Goal: Information Seeking & Learning: Learn about a topic

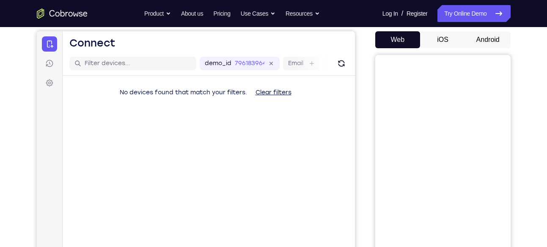
scroll to position [78, 0]
click at [488, 41] on button "Android" at bounding box center [487, 40] width 45 height 17
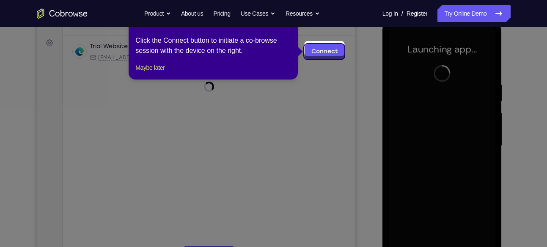
scroll to position [118, 0]
click at [165, 73] on button "Maybe later" at bounding box center [149, 68] width 29 height 10
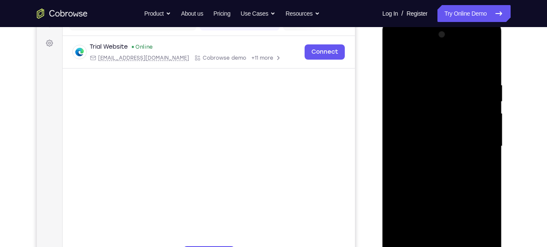
scroll to position [142, 0]
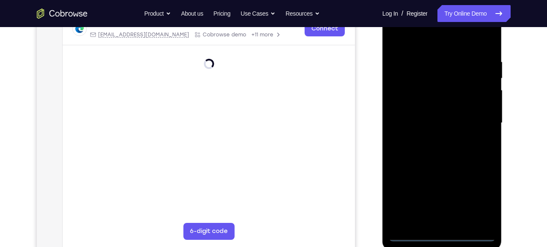
click at [445, 230] on div at bounding box center [442, 123] width 107 height 237
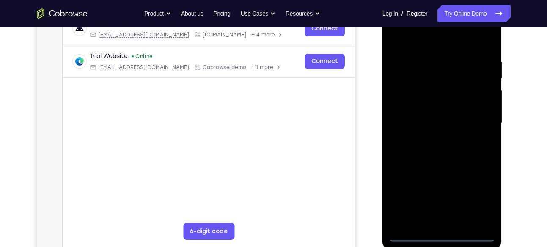
click at [443, 234] on div at bounding box center [442, 123] width 107 height 237
click at [451, 222] on div at bounding box center [442, 123] width 107 height 237
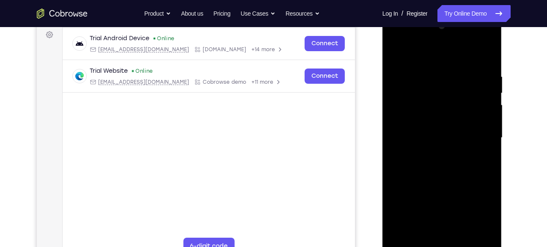
click at [489, 239] on div at bounding box center [442, 137] width 107 height 237
click at [434, 153] on div at bounding box center [442, 137] width 107 height 237
click at [436, 130] on div at bounding box center [442, 137] width 107 height 237
click at [437, 119] on div at bounding box center [442, 137] width 107 height 237
click at [484, 217] on div at bounding box center [442, 137] width 107 height 237
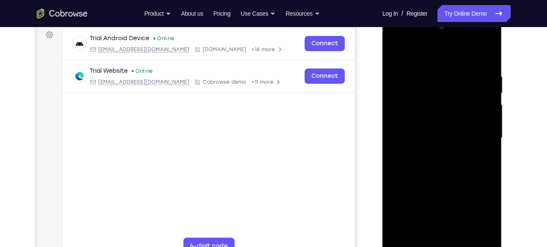
click at [484, 217] on div at bounding box center [442, 137] width 107 height 237
click at [455, 140] on div at bounding box center [442, 137] width 107 height 237
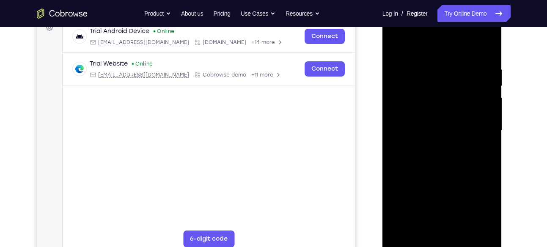
scroll to position [135, 0]
click at [443, 159] on div at bounding box center [442, 130] width 107 height 237
click at [450, 151] on div at bounding box center [442, 130] width 107 height 237
drag, startPoint x: 440, startPoint y: 51, endPoint x: 440, endPoint y: 26, distance: 24.5
click at [440, 26] on div at bounding box center [442, 130] width 107 height 237
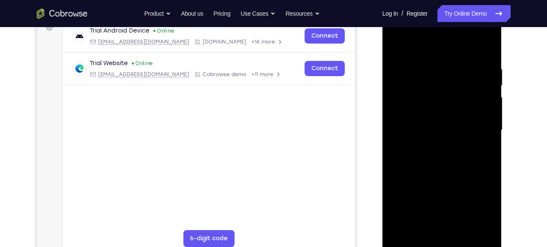
click at [417, 124] on div at bounding box center [442, 130] width 107 height 237
drag, startPoint x: 434, startPoint y: 128, endPoint x: 434, endPoint y: 121, distance: 6.3
click at [434, 121] on div at bounding box center [442, 130] width 107 height 237
click at [413, 147] on div at bounding box center [442, 130] width 107 height 237
click at [444, 128] on div at bounding box center [442, 130] width 107 height 237
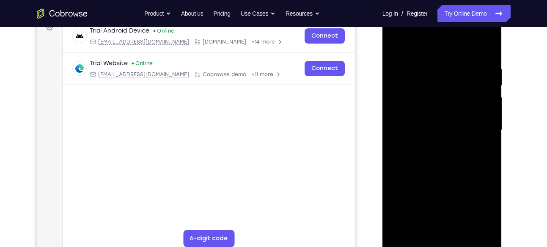
click at [407, 214] on div at bounding box center [442, 130] width 107 height 237
click at [452, 200] on div at bounding box center [442, 130] width 107 height 237
click at [423, 226] on div at bounding box center [442, 130] width 107 height 237
click at [483, 217] on div at bounding box center [442, 130] width 107 height 237
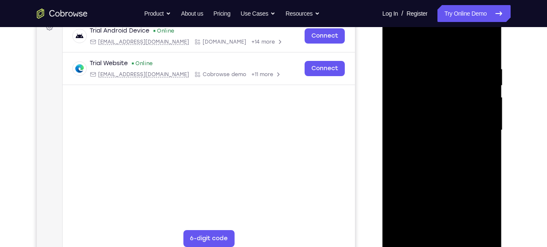
click at [483, 217] on div at bounding box center [442, 130] width 107 height 237
click at [456, 213] on div at bounding box center [442, 130] width 107 height 237
click at [435, 228] on div at bounding box center [442, 130] width 107 height 237
click at [431, 209] on div at bounding box center [442, 130] width 107 height 237
click at [399, 211] on div at bounding box center [442, 130] width 107 height 237
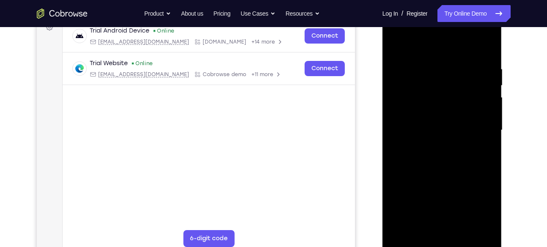
click at [476, 226] on div at bounding box center [442, 130] width 107 height 237
click at [464, 146] on div at bounding box center [442, 130] width 107 height 237
click at [456, 163] on div at bounding box center [442, 130] width 107 height 237
click at [467, 139] on div at bounding box center [442, 130] width 107 height 237
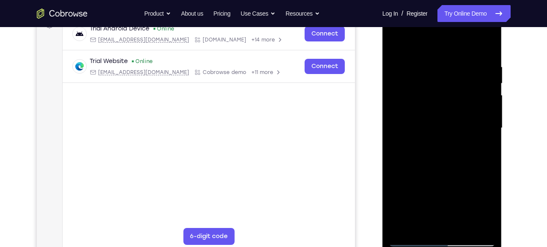
scroll to position [136, 0]
click at [444, 167] on div at bounding box center [442, 128] width 107 height 237
click at [489, 43] on div at bounding box center [442, 128] width 107 height 237
click at [399, 107] on div at bounding box center [442, 128] width 107 height 237
drag, startPoint x: 422, startPoint y: 179, endPoint x: 423, endPoint y: 108, distance: 70.7
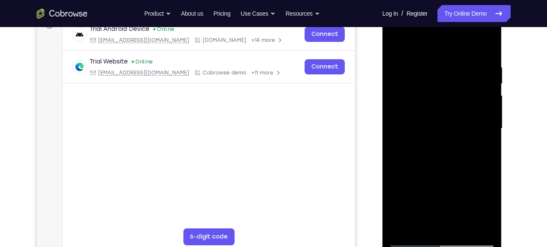
click at [423, 108] on div at bounding box center [442, 128] width 107 height 237
click at [396, 41] on div at bounding box center [442, 128] width 107 height 237
drag, startPoint x: 451, startPoint y: 102, endPoint x: 449, endPoint y: 162, distance: 59.7
click at [449, 162] on div at bounding box center [442, 128] width 107 height 237
click at [465, 88] on div at bounding box center [442, 128] width 107 height 237
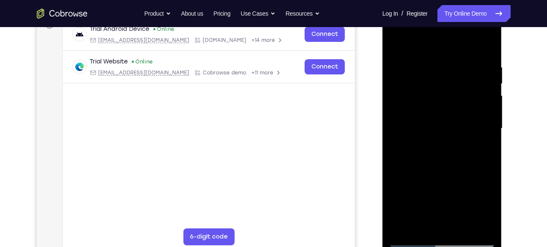
click at [484, 90] on div at bounding box center [442, 128] width 107 height 237
click at [481, 226] on div at bounding box center [442, 128] width 107 height 237
drag, startPoint x: 416, startPoint y: 190, endPoint x: 421, endPoint y: 148, distance: 42.2
click at [421, 148] on div at bounding box center [442, 128] width 107 height 237
click at [404, 194] on div at bounding box center [442, 128] width 107 height 237
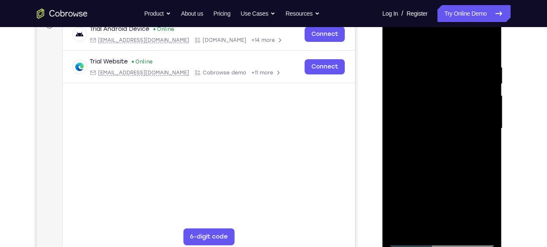
click at [404, 228] on div at bounding box center [442, 128] width 107 height 237
drag, startPoint x: 438, startPoint y: 175, endPoint x: 449, endPoint y: 132, distance: 45.0
click at [449, 132] on div at bounding box center [442, 128] width 107 height 237
click at [487, 118] on div at bounding box center [442, 128] width 107 height 237
click at [488, 121] on div at bounding box center [442, 128] width 107 height 237
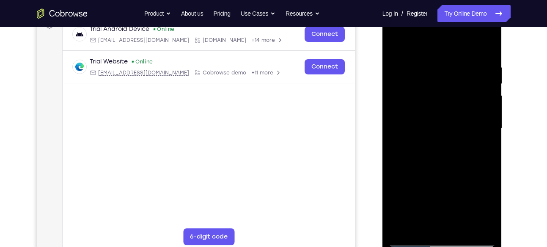
click at [488, 121] on div at bounding box center [442, 128] width 107 height 237
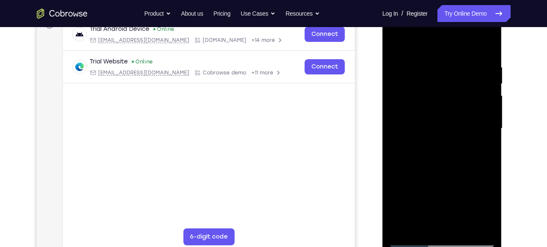
click at [488, 121] on div at bounding box center [442, 128] width 107 height 237
click at [395, 122] on div at bounding box center [442, 128] width 107 height 237
click at [489, 123] on div at bounding box center [442, 128] width 107 height 237
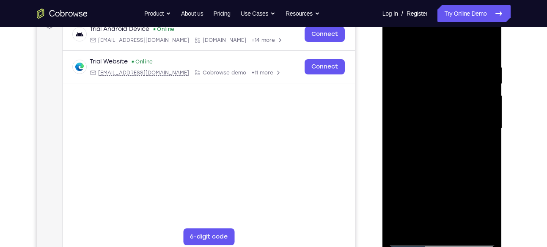
click at [489, 123] on div at bounding box center [442, 128] width 107 height 237
drag, startPoint x: 442, startPoint y: 201, endPoint x: 442, endPoint y: 169, distance: 32.2
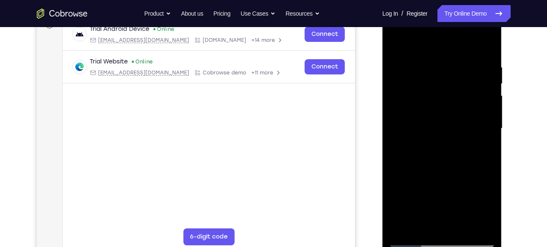
click at [442, 169] on div at bounding box center [442, 128] width 107 height 237
click at [396, 170] on div at bounding box center [442, 128] width 107 height 237
drag, startPoint x: 439, startPoint y: 188, endPoint x: 437, endPoint y: 55, distance: 133.3
click at [437, 55] on div at bounding box center [442, 128] width 107 height 237
drag, startPoint x: 451, startPoint y: 178, endPoint x: 450, endPoint y: 109, distance: 69.4
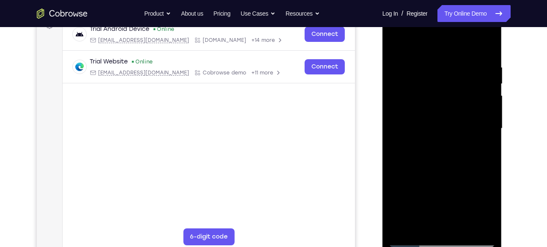
click at [450, 109] on div at bounding box center [442, 128] width 107 height 237
click at [446, 135] on div at bounding box center [442, 128] width 107 height 237
drag, startPoint x: 437, startPoint y: 194, endPoint x: 448, endPoint y: 60, distance: 133.7
click at [448, 60] on div at bounding box center [442, 128] width 107 height 237
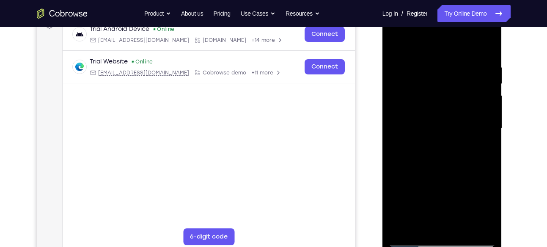
click at [446, 157] on div at bounding box center [442, 128] width 107 height 237
drag, startPoint x: 447, startPoint y: 198, endPoint x: 437, endPoint y: 75, distance: 123.0
click at [437, 75] on div at bounding box center [442, 128] width 107 height 237
drag, startPoint x: 432, startPoint y: 198, endPoint x: 430, endPoint y: 153, distance: 44.9
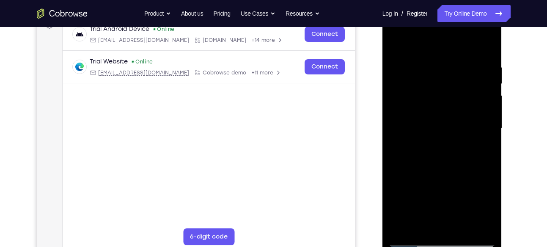
click at [430, 153] on div at bounding box center [442, 128] width 107 height 237
click at [445, 129] on div at bounding box center [442, 128] width 107 height 237
drag, startPoint x: 438, startPoint y: 206, endPoint x: 450, endPoint y: 90, distance: 116.9
click at [450, 90] on div at bounding box center [442, 128] width 107 height 237
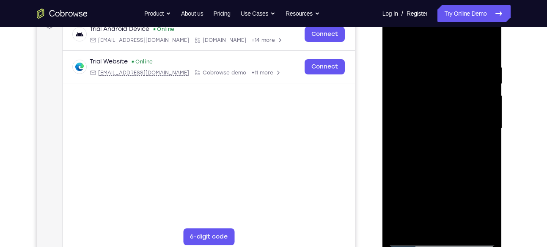
drag, startPoint x: 440, startPoint y: 178, endPoint x: 448, endPoint y: 80, distance: 98.4
click at [448, 80] on div at bounding box center [442, 128] width 107 height 237
click at [448, 110] on div at bounding box center [442, 128] width 107 height 237
click at [491, 88] on div at bounding box center [442, 128] width 107 height 237
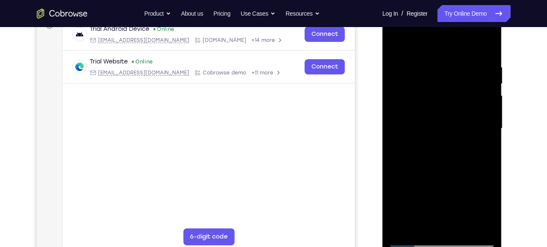
click at [491, 91] on div at bounding box center [442, 128] width 107 height 237
drag, startPoint x: 435, startPoint y: 174, endPoint x: 456, endPoint y: 61, distance: 114.8
click at [456, 61] on div at bounding box center [442, 128] width 107 height 237
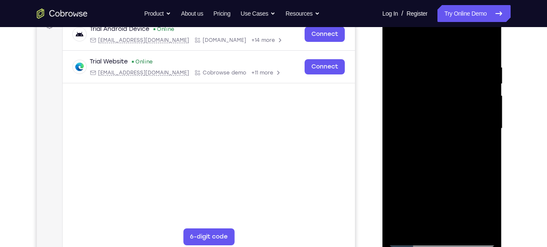
drag, startPoint x: 435, startPoint y: 190, endPoint x: 448, endPoint y: 133, distance: 59.0
click at [448, 133] on div at bounding box center [442, 128] width 107 height 237
click at [449, 147] on div at bounding box center [442, 128] width 107 height 237
drag, startPoint x: 434, startPoint y: 197, endPoint x: 450, endPoint y: 47, distance: 150.7
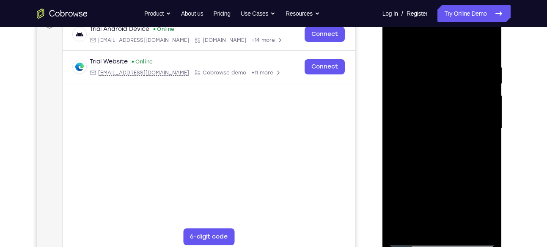
click at [450, 47] on div at bounding box center [442, 128] width 107 height 237
drag, startPoint x: 445, startPoint y: 153, endPoint x: 450, endPoint y: 125, distance: 28.4
click at [450, 125] on div at bounding box center [442, 128] width 107 height 237
drag, startPoint x: 447, startPoint y: 198, endPoint x: 452, endPoint y: 69, distance: 128.3
click at [452, 69] on div at bounding box center [442, 128] width 107 height 237
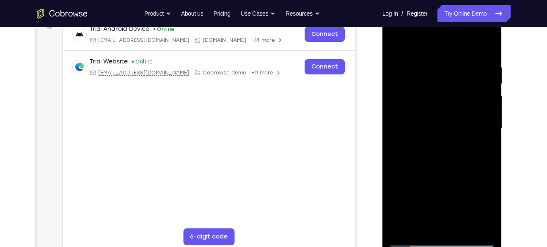
drag, startPoint x: 451, startPoint y: 161, endPoint x: 453, endPoint y: 71, distance: 89.3
click at [453, 71] on div at bounding box center [442, 128] width 107 height 237
click at [443, 66] on div at bounding box center [442, 128] width 107 height 237
drag, startPoint x: 448, startPoint y: 173, endPoint x: 450, endPoint y: 80, distance: 93.5
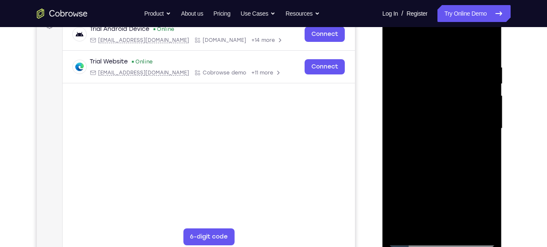
click at [450, 80] on div at bounding box center [442, 128] width 107 height 237
drag, startPoint x: 446, startPoint y: 128, endPoint x: 446, endPoint y: 171, distance: 42.7
click at [446, 171] on div at bounding box center [442, 128] width 107 height 237
click at [397, 77] on div at bounding box center [442, 128] width 107 height 237
click at [396, 77] on div at bounding box center [442, 128] width 107 height 237
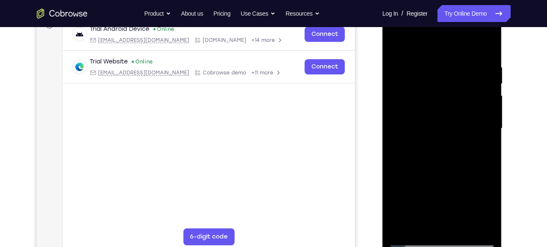
click at [416, 76] on div at bounding box center [442, 128] width 107 height 237
drag, startPoint x: 416, startPoint y: 76, endPoint x: 421, endPoint y: 131, distance: 55.2
click at [421, 131] on div at bounding box center [442, 128] width 107 height 237
click at [440, 72] on div at bounding box center [442, 128] width 107 height 237
click at [408, 228] on div at bounding box center [442, 128] width 107 height 237
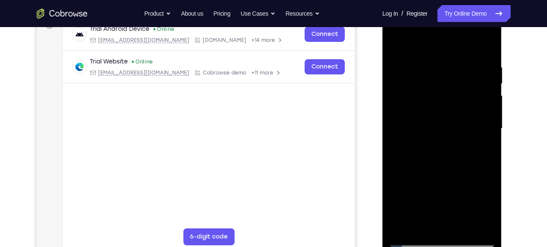
click at [394, 43] on div at bounding box center [442, 128] width 107 height 237
drag, startPoint x: 435, startPoint y: 176, endPoint x: 435, endPoint y: 210, distance: 34.3
click at [435, 210] on div at bounding box center [442, 128] width 107 height 237
click at [428, 67] on div at bounding box center [442, 128] width 107 height 237
drag, startPoint x: 491, startPoint y: 136, endPoint x: 412, endPoint y: 150, distance: 80.7
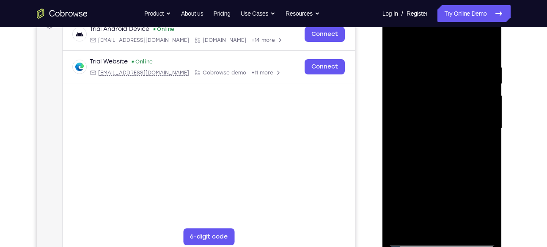
click at [412, 150] on div at bounding box center [442, 128] width 107 height 237
click at [481, 129] on div at bounding box center [442, 128] width 107 height 237
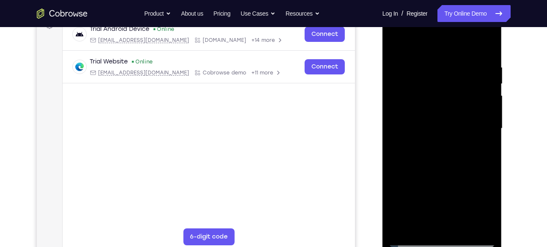
click at [481, 129] on div at bounding box center [442, 128] width 107 height 237
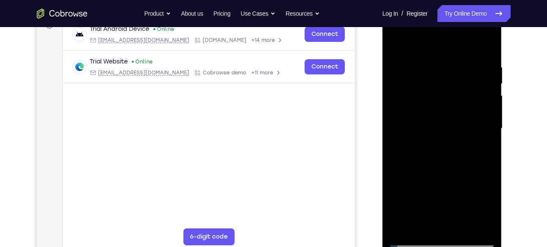
click at [481, 129] on div at bounding box center [442, 128] width 107 height 237
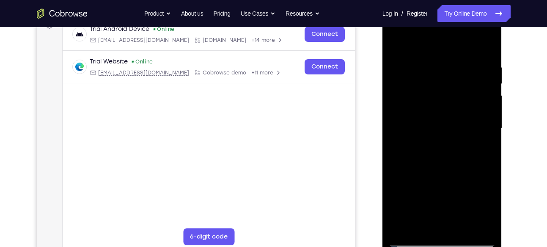
click at [481, 129] on div at bounding box center [442, 128] width 107 height 237
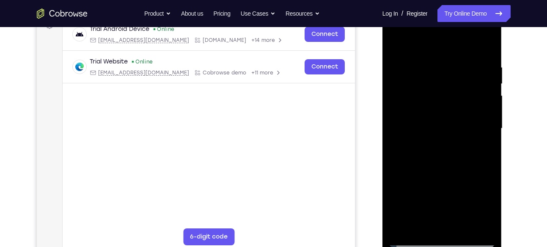
click at [481, 129] on div at bounding box center [442, 128] width 107 height 237
click at [481, 127] on div at bounding box center [442, 128] width 107 height 237
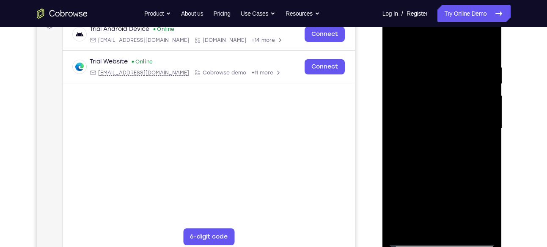
click at [481, 127] on div at bounding box center [442, 128] width 107 height 237
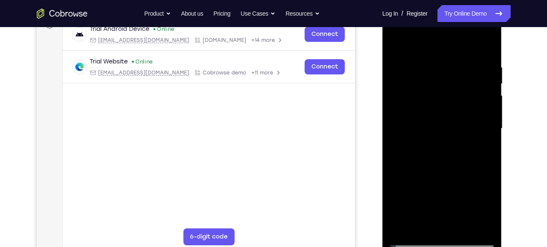
click at [481, 127] on div at bounding box center [442, 128] width 107 height 237
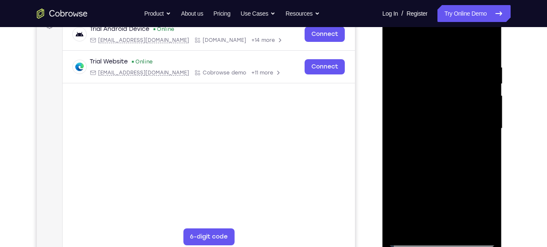
drag, startPoint x: 481, startPoint y: 127, endPoint x: 399, endPoint y: 133, distance: 82.3
click at [399, 133] on div at bounding box center [442, 128] width 107 height 237
drag, startPoint x: 484, startPoint y: 142, endPoint x: 399, endPoint y: 150, distance: 85.4
click at [399, 150] on div at bounding box center [442, 128] width 107 height 237
click at [475, 221] on div at bounding box center [442, 128] width 107 height 237
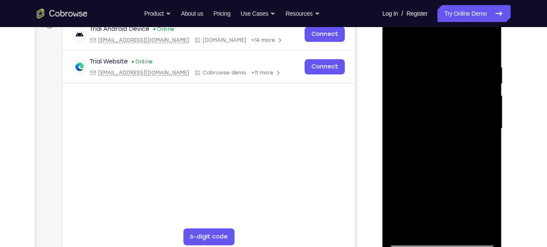
drag, startPoint x: 487, startPoint y: 137, endPoint x: 411, endPoint y: 158, distance: 78.9
click at [411, 158] on div at bounding box center [442, 128] width 107 height 237
drag, startPoint x: 478, startPoint y: 129, endPoint x: 388, endPoint y: 145, distance: 91.9
click at [388, 145] on div at bounding box center [442, 130] width 120 height 252
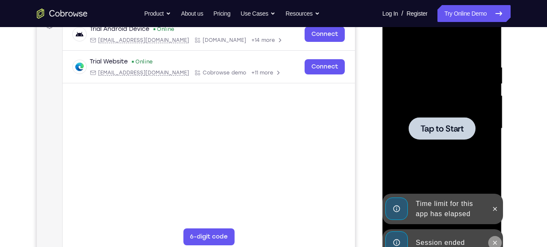
click at [493, 236] on button at bounding box center [495, 243] width 14 height 14
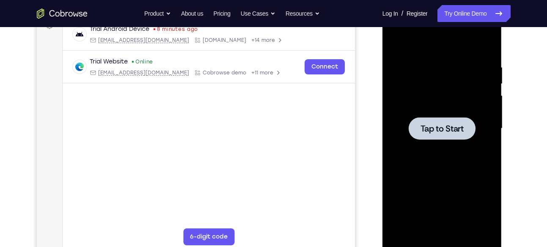
click at [426, 109] on div at bounding box center [442, 128] width 107 height 237
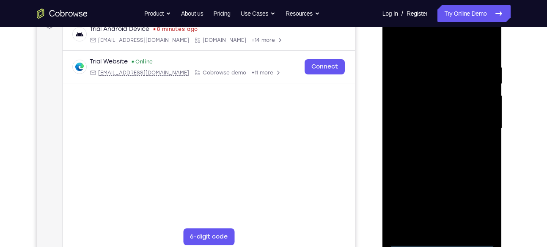
click at [444, 241] on div at bounding box center [442, 128] width 107 height 237
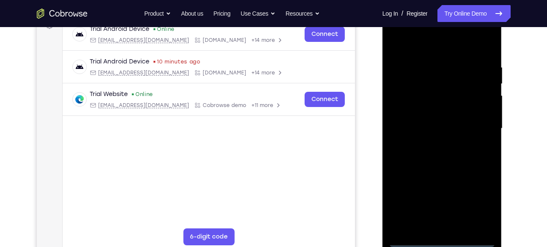
click at [483, 212] on div at bounding box center [442, 128] width 107 height 237
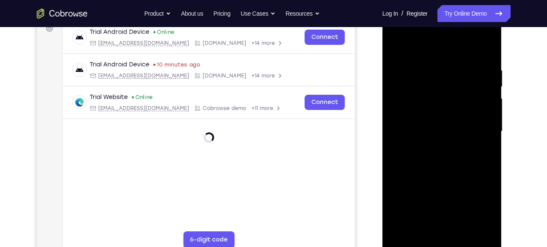
scroll to position [132, 0]
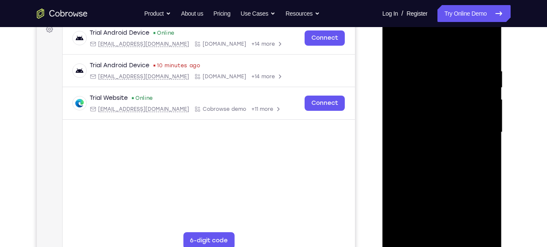
click at [412, 49] on div at bounding box center [442, 132] width 107 height 237
click at [476, 129] on div at bounding box center [442, 132] width 107 height 237
click at [432, 146] on div at bounding box center [442, 132] width 107 height 237
click at [440, 122] on div at bounding box center [442, 132] width 107 height 237
click at [440, 118] on div at bounding box center [442, 132] width 107 height 237
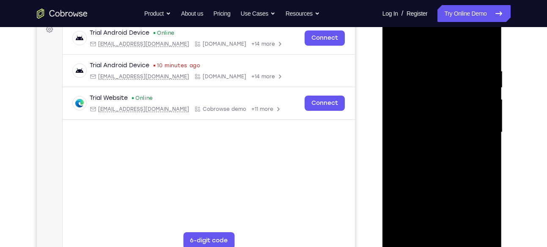
click at [438, 135] on div at bounding box center [442, 132] width 107 height 237
click at [445, 159] on div at bounding box center [442, 132] width 107 height 237
click at [445, 134] on div at bounding box center [442, 132] width 107 height 237
click at [452, 181] on div at bounding box center [442, 132] width 107 height 237
click at [456, 217] on div at bounding box center [442, 132] width 107 height 237
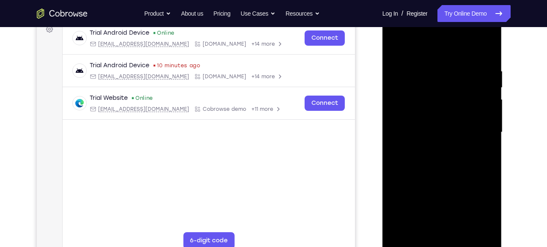
click at [402, 212] on div at bounding box center [442, 132] width 107 height 237
click at [426, 225] on div at bounding box center [442, 132] width 107 height 237
click at [454, 185] on div at bounding box center [442, 132] width 107 height 237
click at [456, 200] on div at bounding box center [442, 132] width 107 height 237
click at [451, 159] on div at bounding box center [442, 132] width 107 height 237
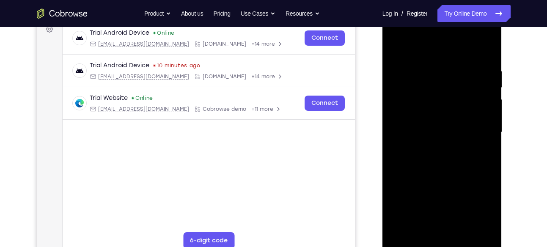
click at [437, 165] on div at bounding box center [442, 132] width 107 height 237
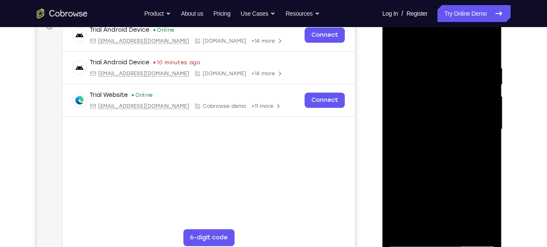
scroll to position [136, 0]
click at [441, 170] on div at bounding box center [442, 129] width 107 height 237
click at [491, 219] on div at bounding box center [442, 129] width 107 height 237
click at [434, 64] on div at bounding box center [442, 129] width 107 height 237
click at [489, 143] on div at bounding box center [442, 129] width 107 height 237
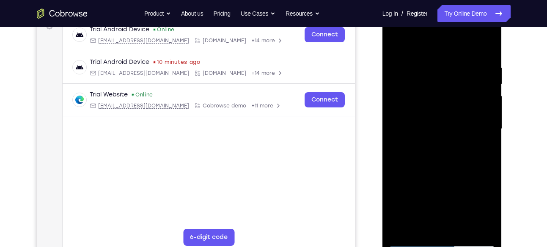
click at [489, 143] on div at bounding box center [442, 129] width 107 height 237
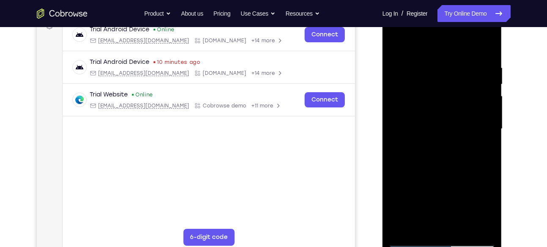
click at [489, 143] on div at bounding box center [442, 129] width 107 height 237
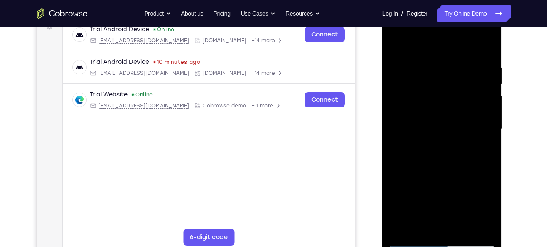
click at [489, 143] on div at bounding box center [442, 129] width 107 height 237
drag, startPoint x: 489, startPoint y: 143, endPoint x: 404, endPoint y: 158, distance: 86.4
click at [404, 158] on div at bounding box center [442, 129] width 107 height 237
click at [487, 132] on div at bounding box center [442, 129] width 107 height 237
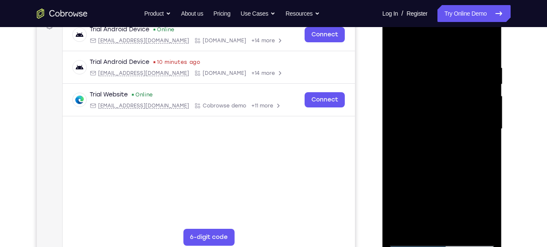
drag, startPoint x: 487, startPoint y: 132, endPoint x: 389, endPoint y: 135, distance: 97.7
click at [389, 135] on div at bounding box center [442, 129] width 107 height 237
click at [487, 140] on div at bounding box center [442, 129] width 107 height 237
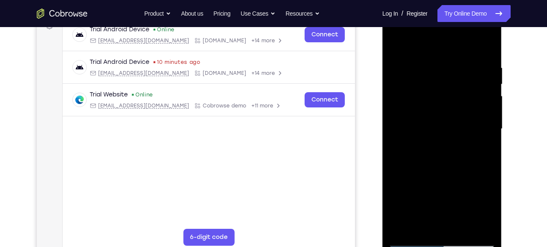
click at [487, 140] on div at bounding box center [442, 129] width 107 height 237
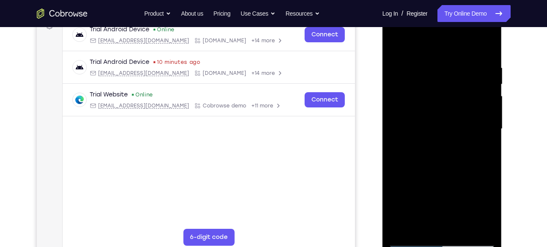
click at [487, 140] on div at bounding box center [442, 129] width 107 height 237
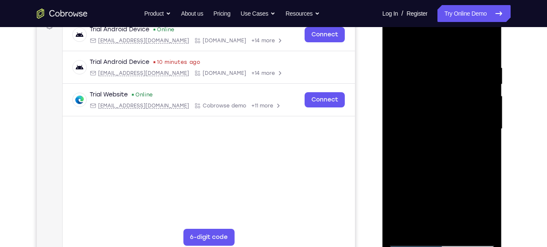
click at [487, 140] on div at bounding box center [442, 129] width 107 height 237
click at [484, 49] on div at bounding box center [442, 129] width 107 height 237
drag, startPoint x: 442, startPoint y: 202, endPoint x: 464, endPoint y: 44, distance: 160.1
click at [464, 44] on div at bounding box center [442, 129] width 107 height 237
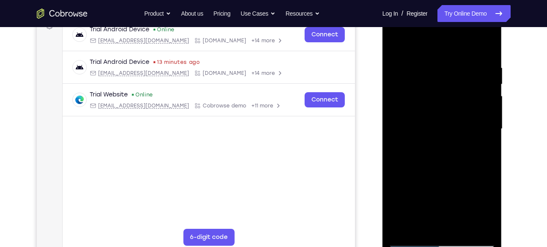
drag, startPoint x: 459, startPoint y: 177, endPoint x: 474, endPoint y: 63, distance: 115.1
click at [474, 63] on div at bounding box center [442, 129] width 107 height 237
drag, startPoint x: 450, startPoint y: 177, endPoint x: 462, endPoint y: 87, distance: 90.5
click at [462, 87] on div at bounding box center [442, 129] width 107 height 237
drag, startPoint x: 452, startPoint y: 188, endPoint x: 453, endPoint y: 45, distance: 142.6
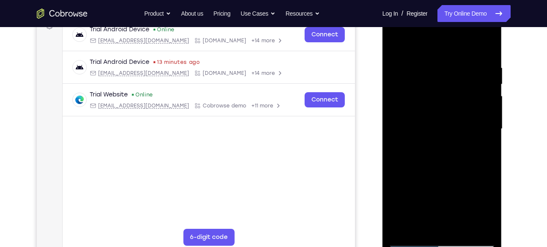
click at [453, 45] on div at bounding box center [442, 129] width 107 height 237
drag, startPoint x: 448, startPoint y: 184, endPoint x: 462, endPoint y: 52, distance: 132.3
click at [462, 52] on div at bounding box center [442, 129] width 107 height 237
click at [489, 46] on div at bounding box center [442, 129] width 107 height 237
drag, startPoint x: 452, startPoint y: 71, endPoint x: 432, endPoint y: 152, distance: 83.1
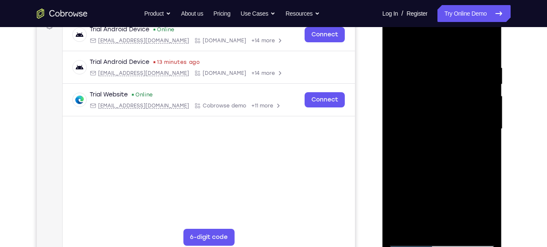
click at [432, 152] on div at bounding box center [442, 129] width 107 height 237
click at [395, 41] on div at bounding box center [442, 129] width 107 height 237
drag, startPoint x: 459, startPoint y: 90, endPoint x: 447, endPoint y: 249, distance: 159.5
click at [447, 247] on div at bounding box center [442, 130] width 120 height 252
click at [429, 60] on div at bounding box center [442, 129] width 107 height 237
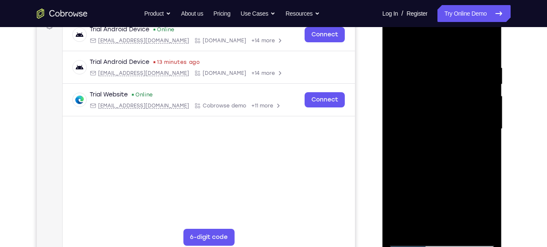
click at [473, 225] on div at bounding box center [442, 129] width 107 height 237
drag, startPoint x: 478, startPoint y: 116, endPoint x: 406, endPoint y: 105, distance: 72.8
click at [406, 105] on div at bounding box center [442, 129] width 107 height 237
click at [472, 129] on div at bounding box center [442, 129] width 107 height 237
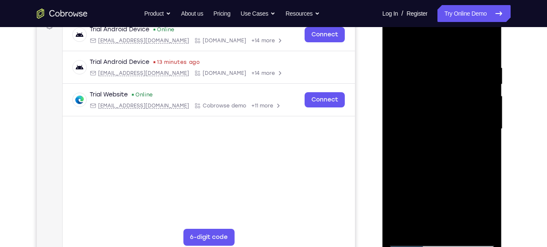
click at [472, 129] on div at bounding box center [442, 129] width 107 height 237
click at [488, 47] on div at bounding box center [442, 129] width 107 height 237
drag, startPoint x: 473, startPoint y: 66, endPoint x: 398, endPoint y: 70, distance: 75.8
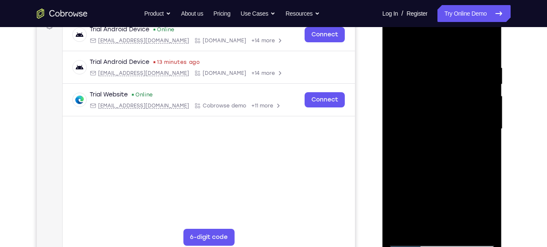
click at [398, 70] on div at bounding box center [442, 129] width 107 height 237
drag, startPoint x: 490, startPoint y: 61, endPoint x: 396, endPoint y: 60, distance: 93.5
click at [396, 60] on div at bounding box center [442, 129] width 107 height 237
drag, startPoint x: 479, startPoint y: 60, endPoint x: 411, endPoint y: 59, distance: 68.1
click at [411, 59] on div at bounding box center [442, 129] width 107 height 237
